Goal: Use online tool/utility: Utilize a website feature to perform a specific function

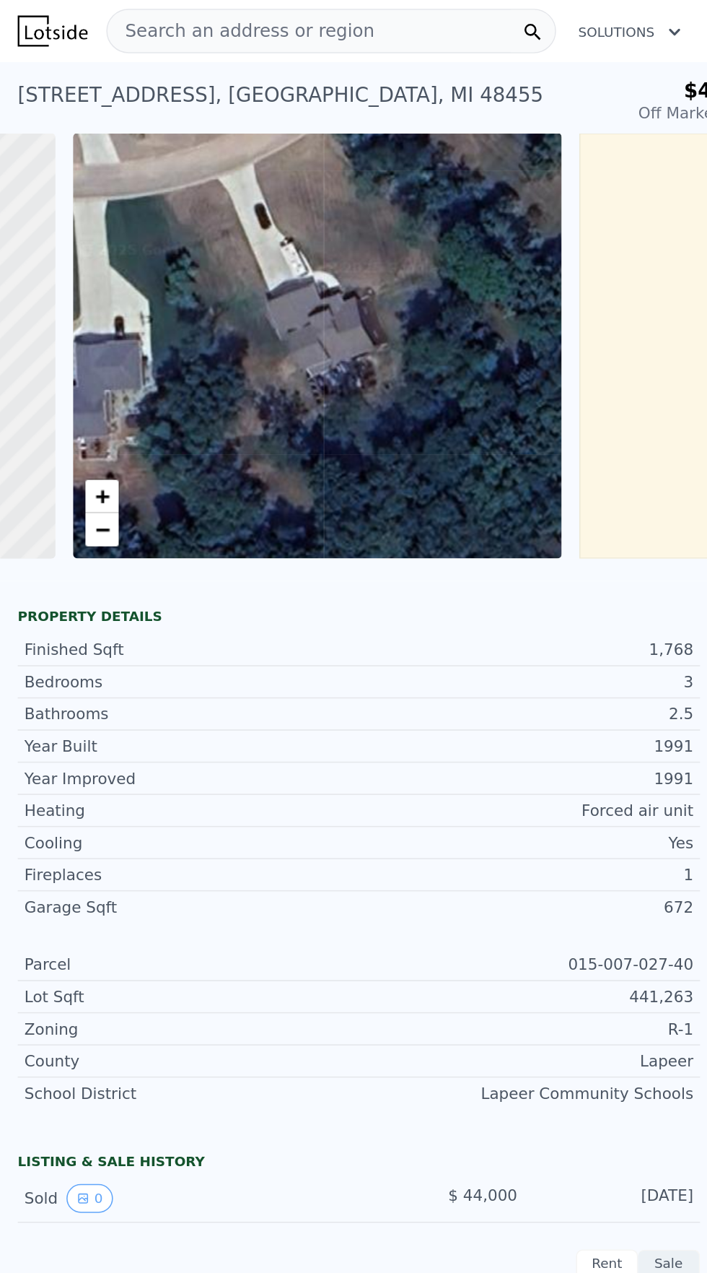
click at [160, 19] on span "Search an address or region" at bounding box center [157, 20] width 174 height 17
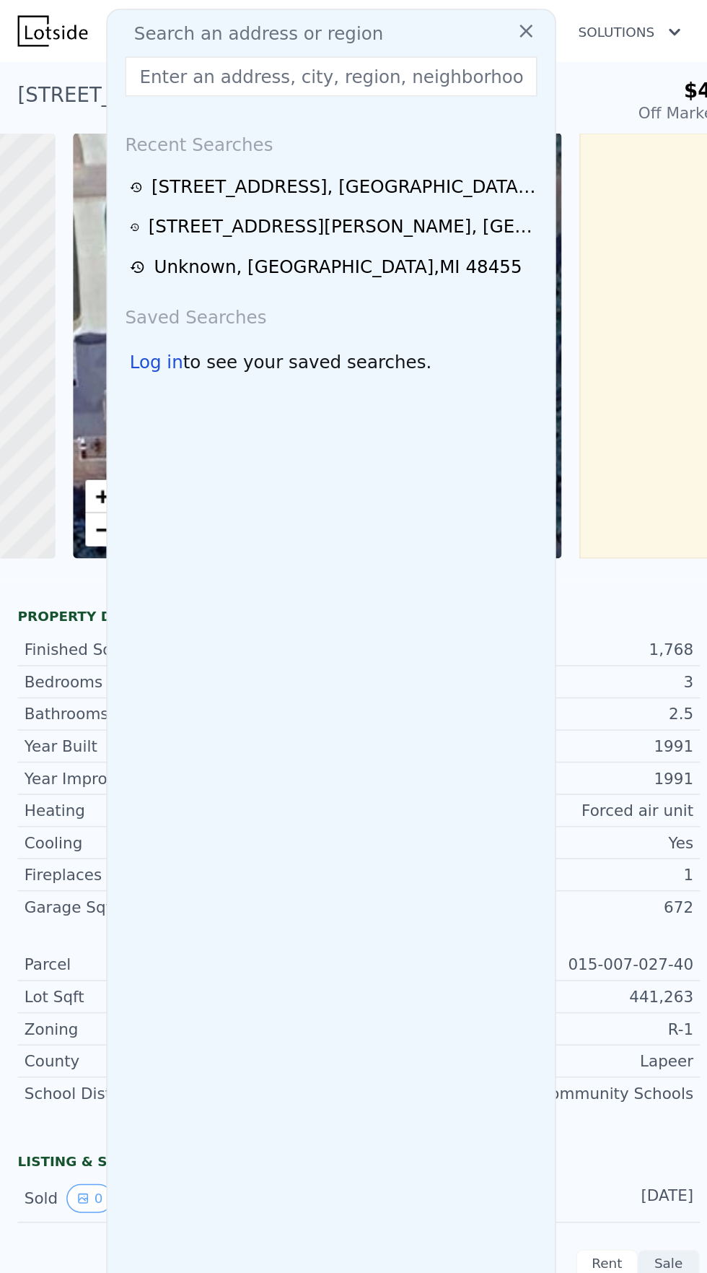
type input "[STREET_ADDRESS]"
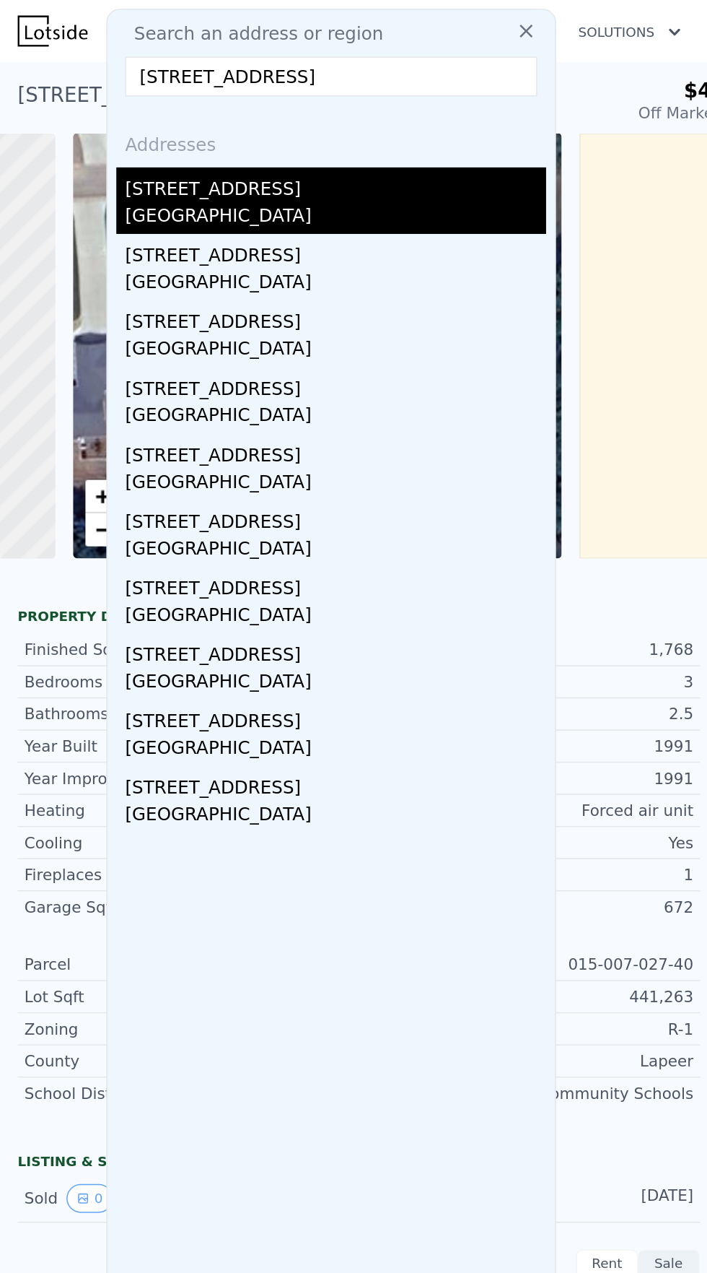
click at [148, 124] on div "[STREET_ADDRESS]" at bounding box center [219, 120] width 274 height 23
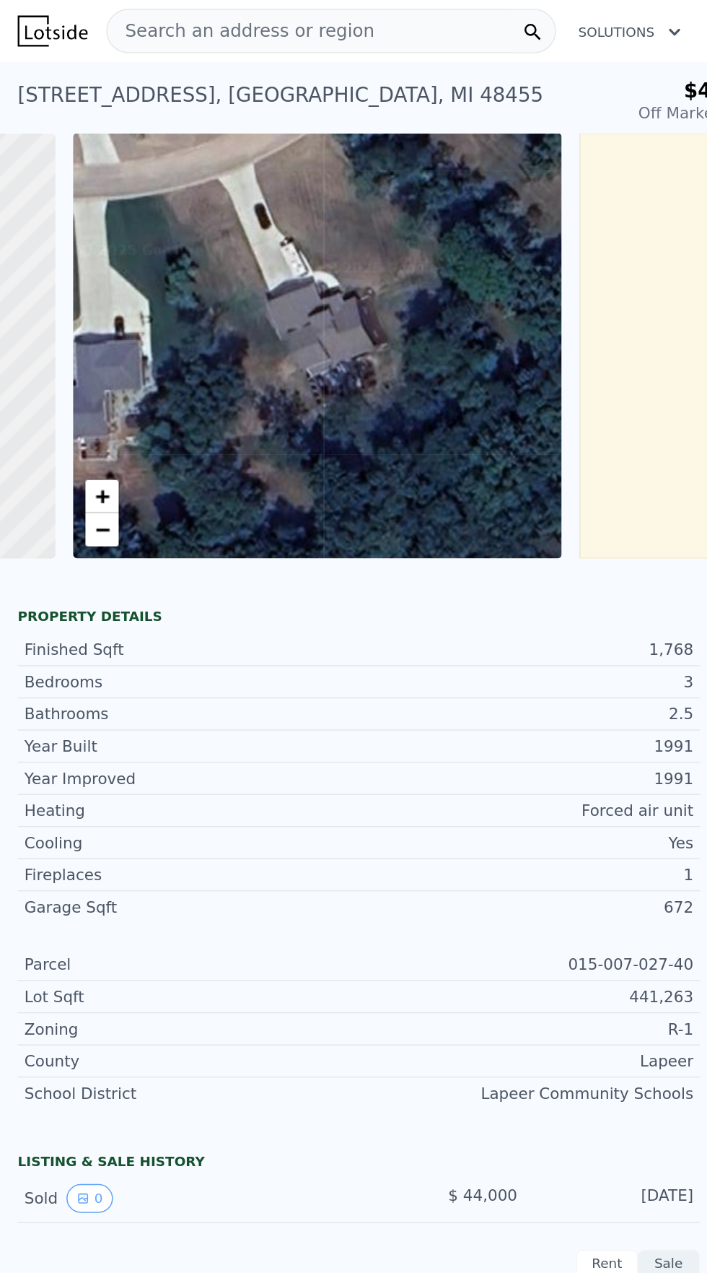
type input "3"
type input "2896"
type input "4500"
type input "108900"
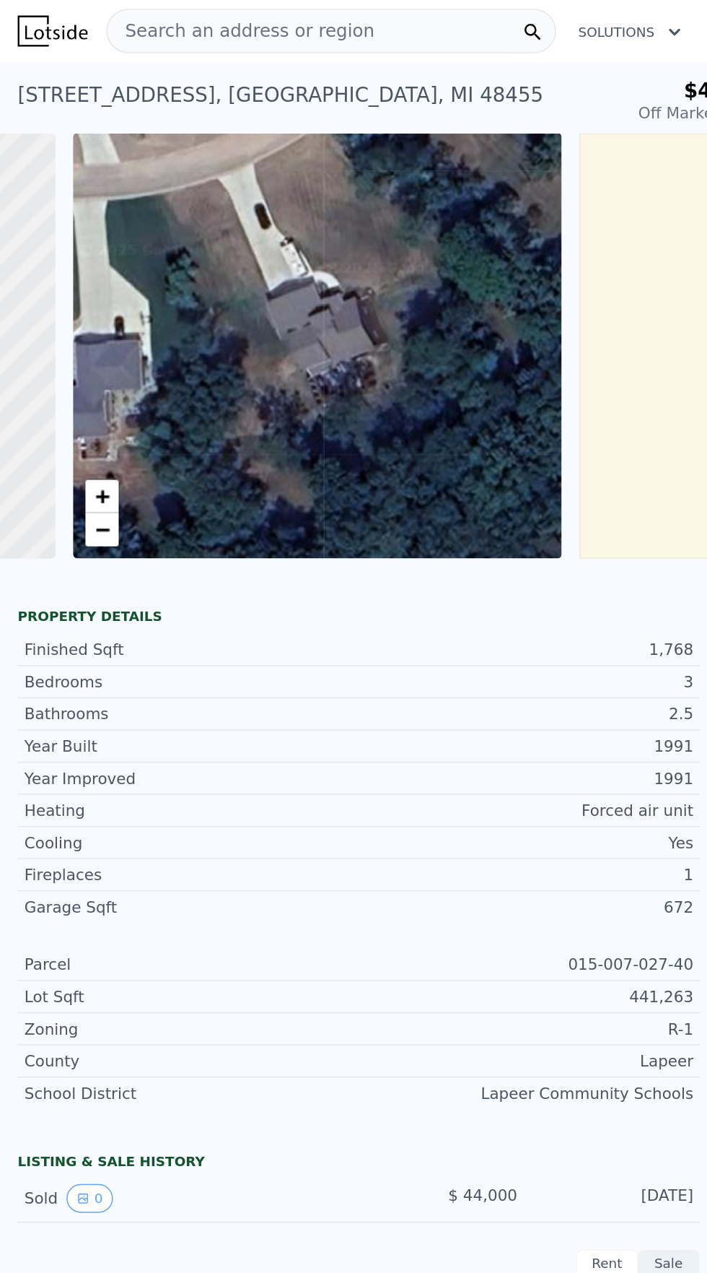
type input "884703.6"
type input "$ 557,000"
type input "6"
type input "-$ 68,248"
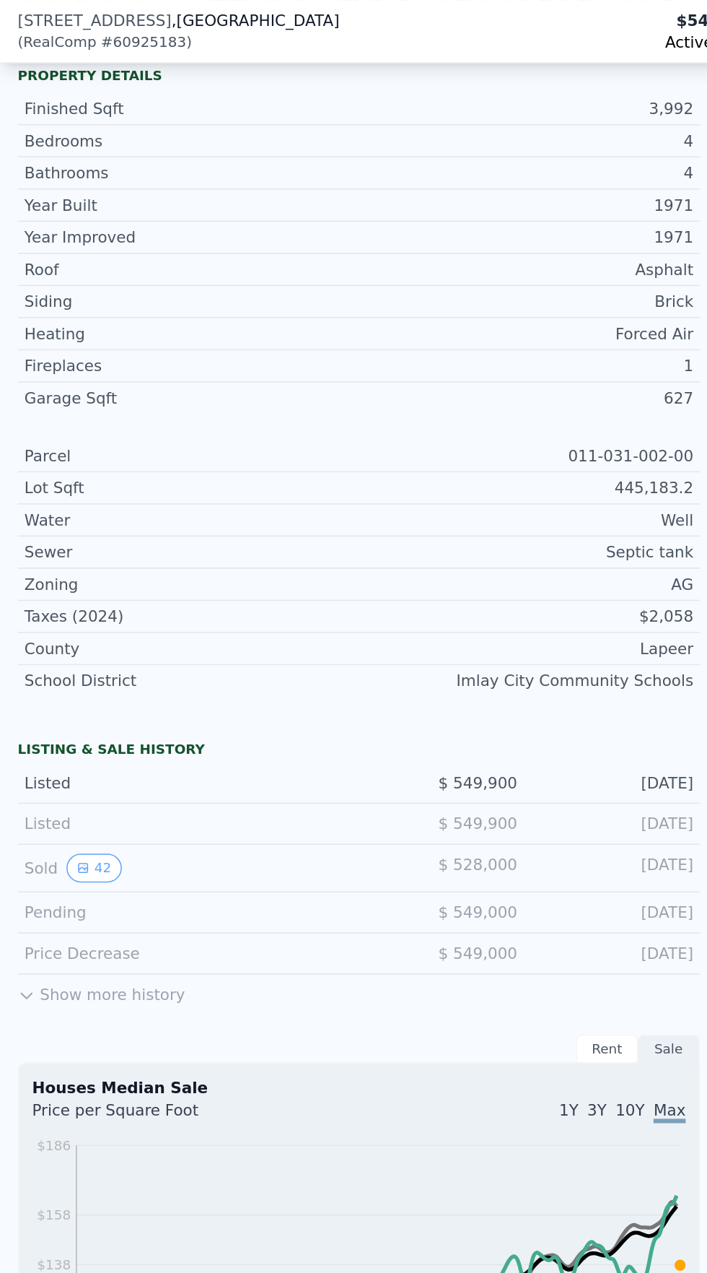
scroll to position [494, 0]
click at [38, 647] on button "Show more history" at bounding box center [66, 645] width 109 height 20
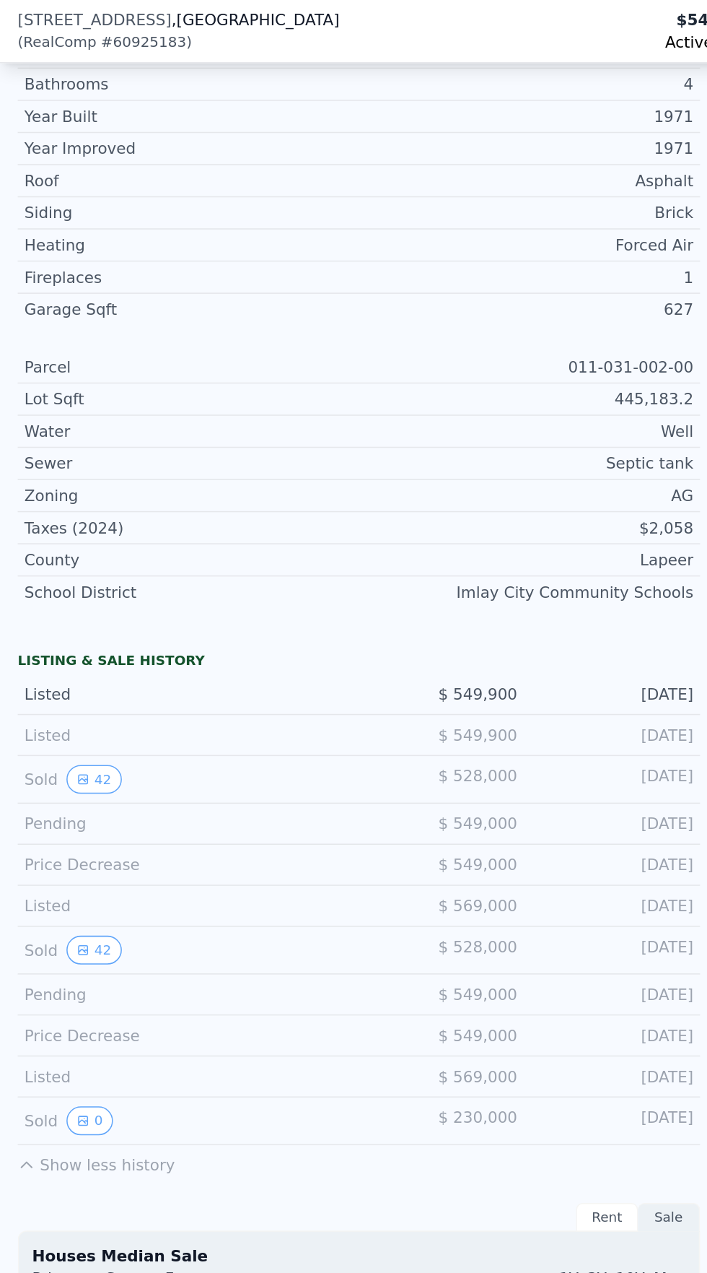
scroll to position [552, 0]
click at [58, 615] on button "42" at bounding box center [60, 618] width 35 height 19
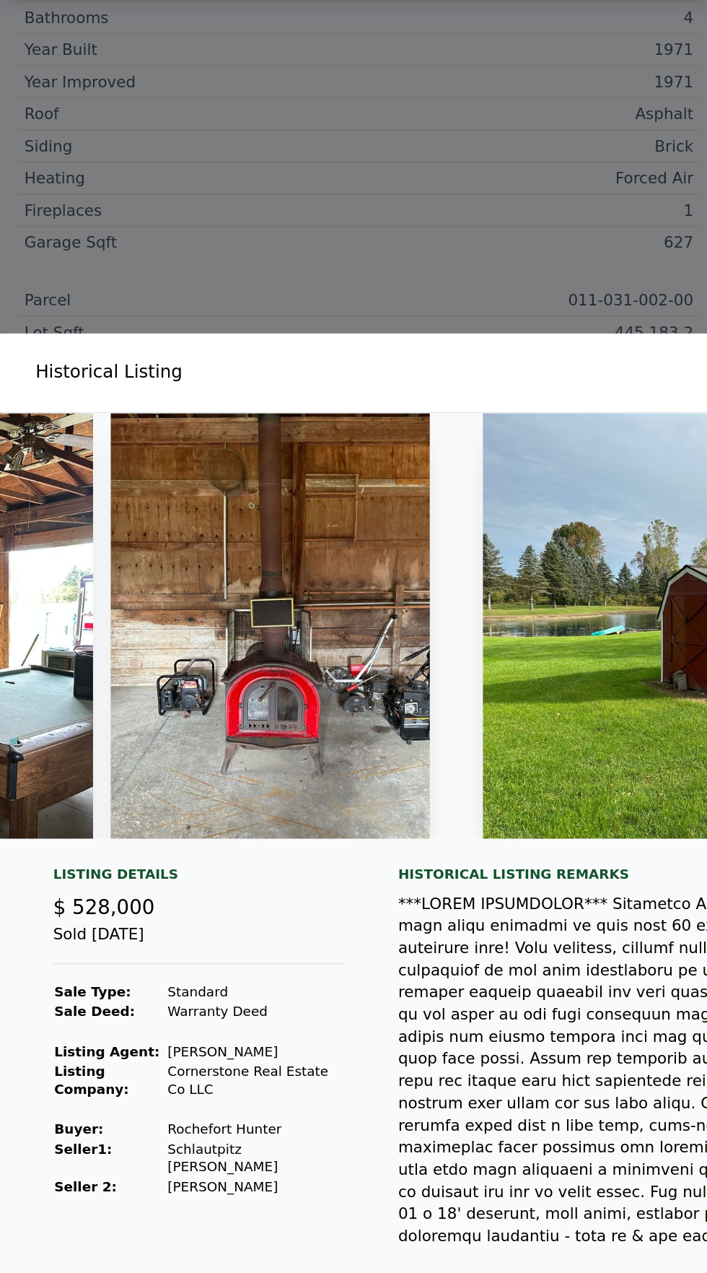
scroll to position [0, 0]
